Goal: Find specific page/section: Find specific page/section

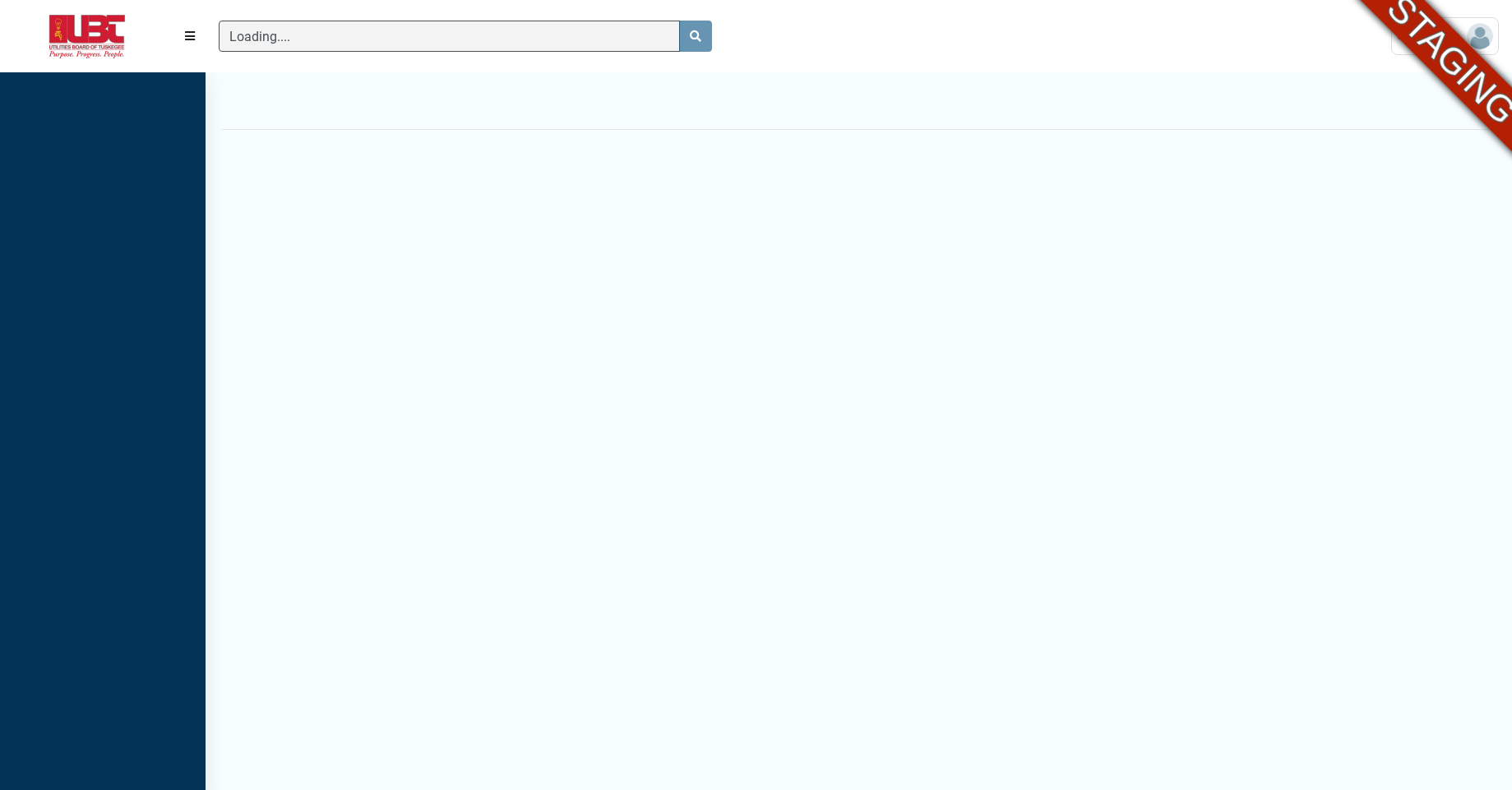
scroll to position [7, 1]
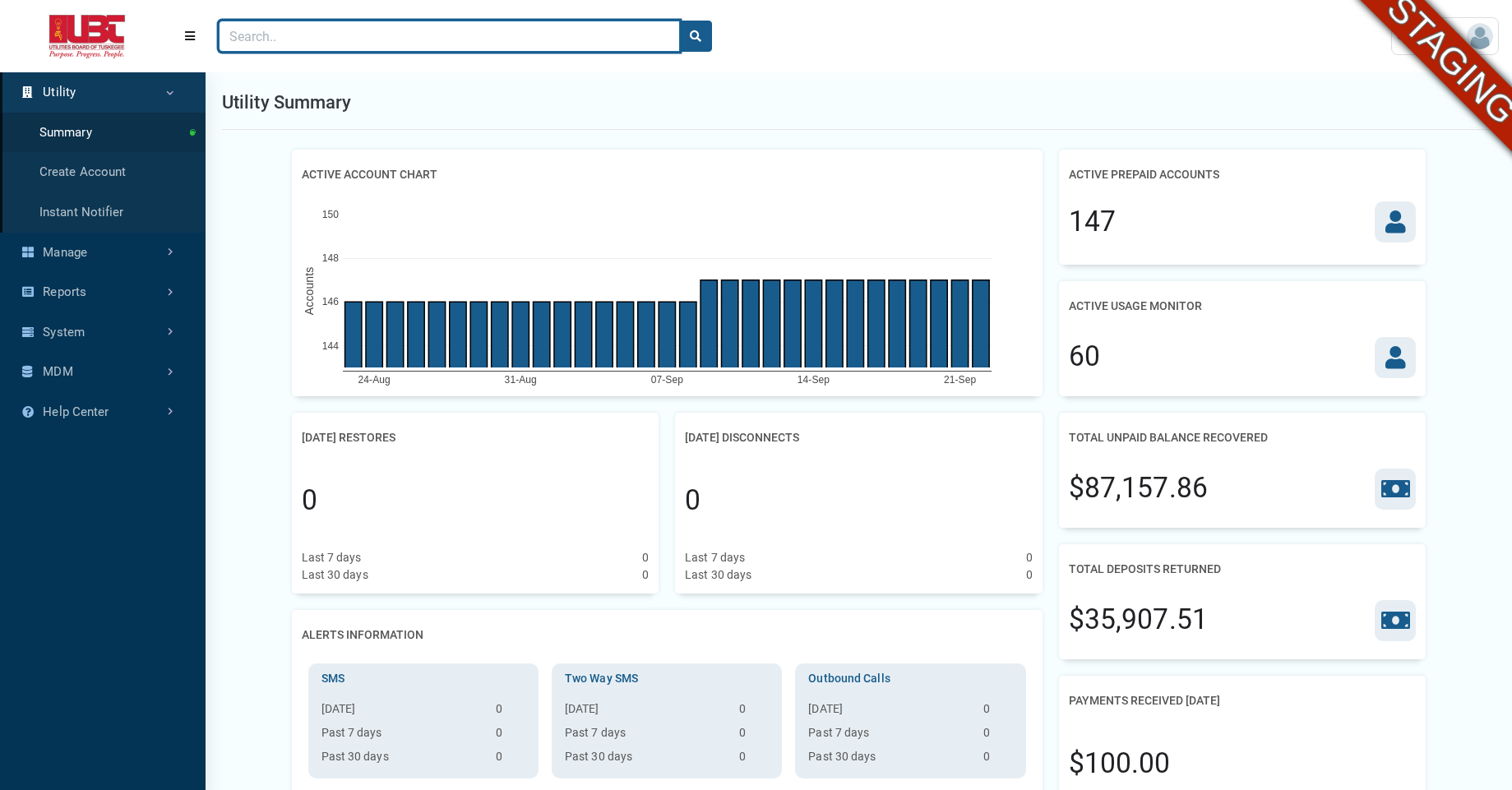
click at [266, 42] on input "Search" at bounding box center [449, 36] width 461 height 31
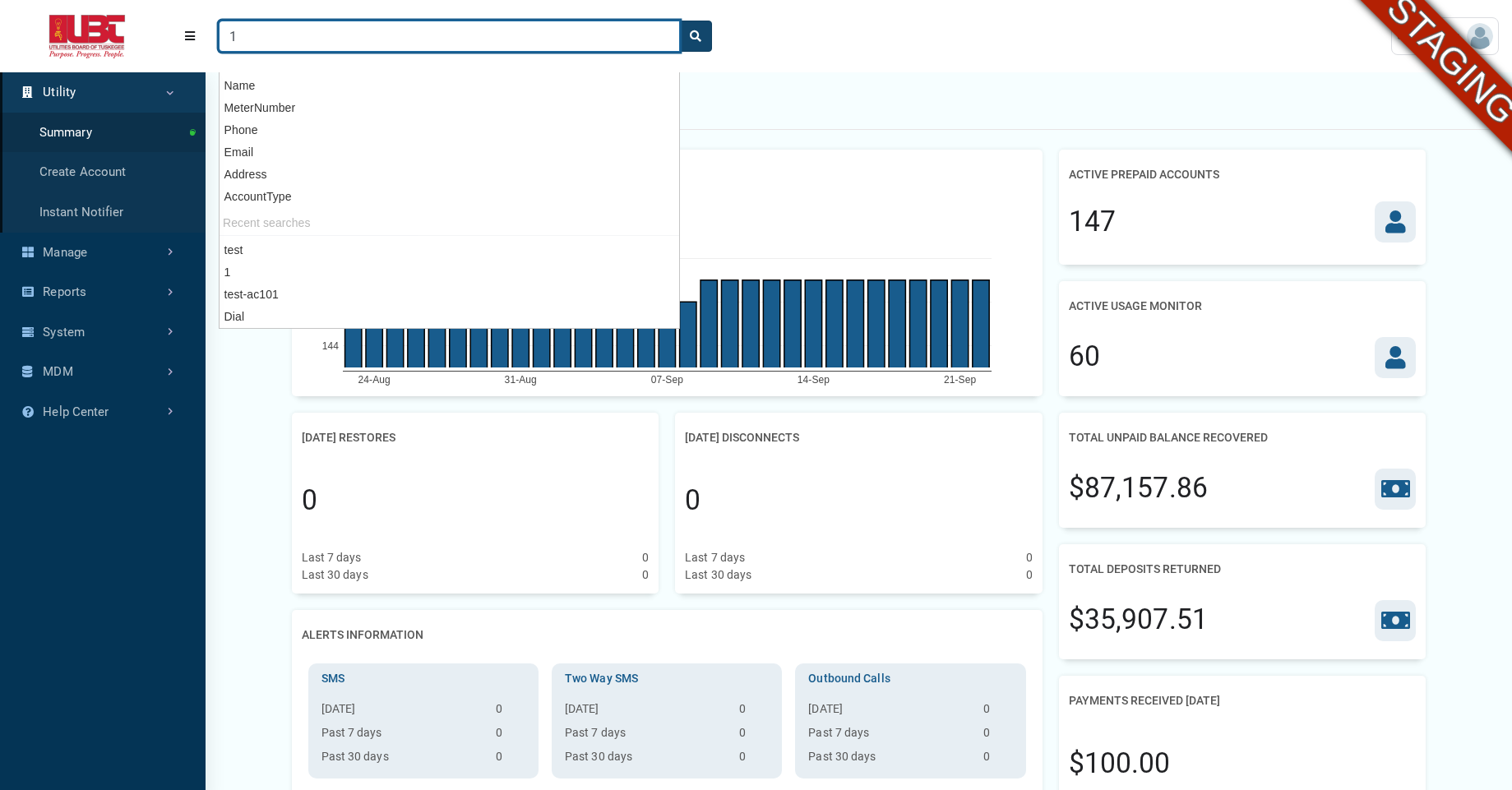
type input "1"
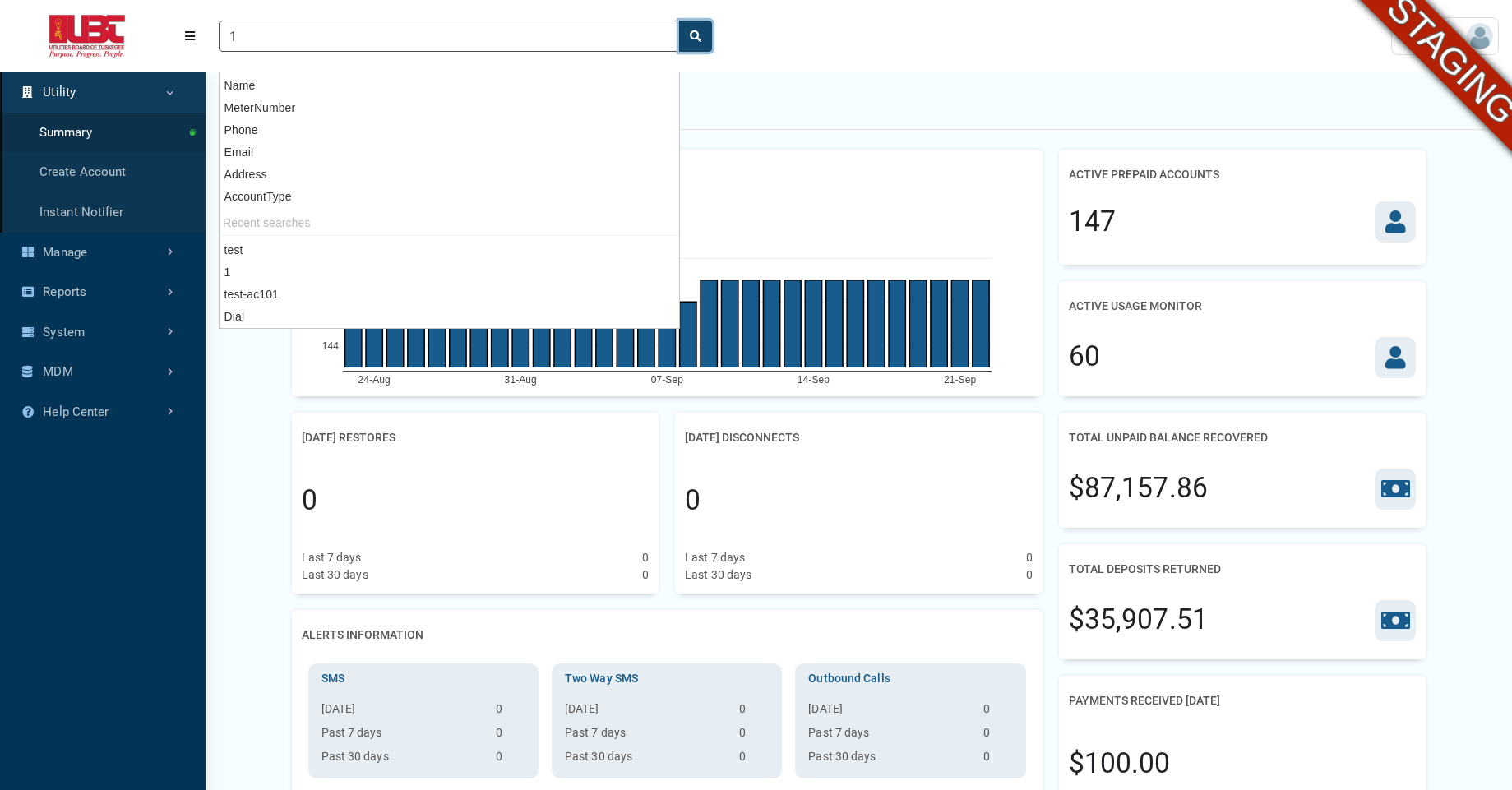
click at [697, 31] on icon "search" at bounding box center [695, 36] width 12 height 12
